Goal: Entertainment & Leisure: Consume media (video, audio)

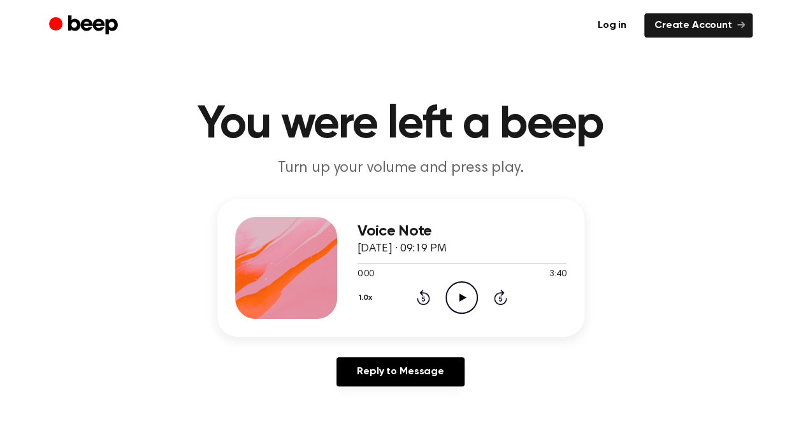
click at [464, 293] on icon "Play Audio" at bounding box center [461, 298] width 32 height 32
click at [448, 293] on icon "Pause Audio" at bounding box center [461, 298] width 32 height 32
click at [461, 301] on icon "Play Audio" at bounding box center [461, 298] width 32 height 32
